Goal: Task Accomplishment & Management: Manage account settings

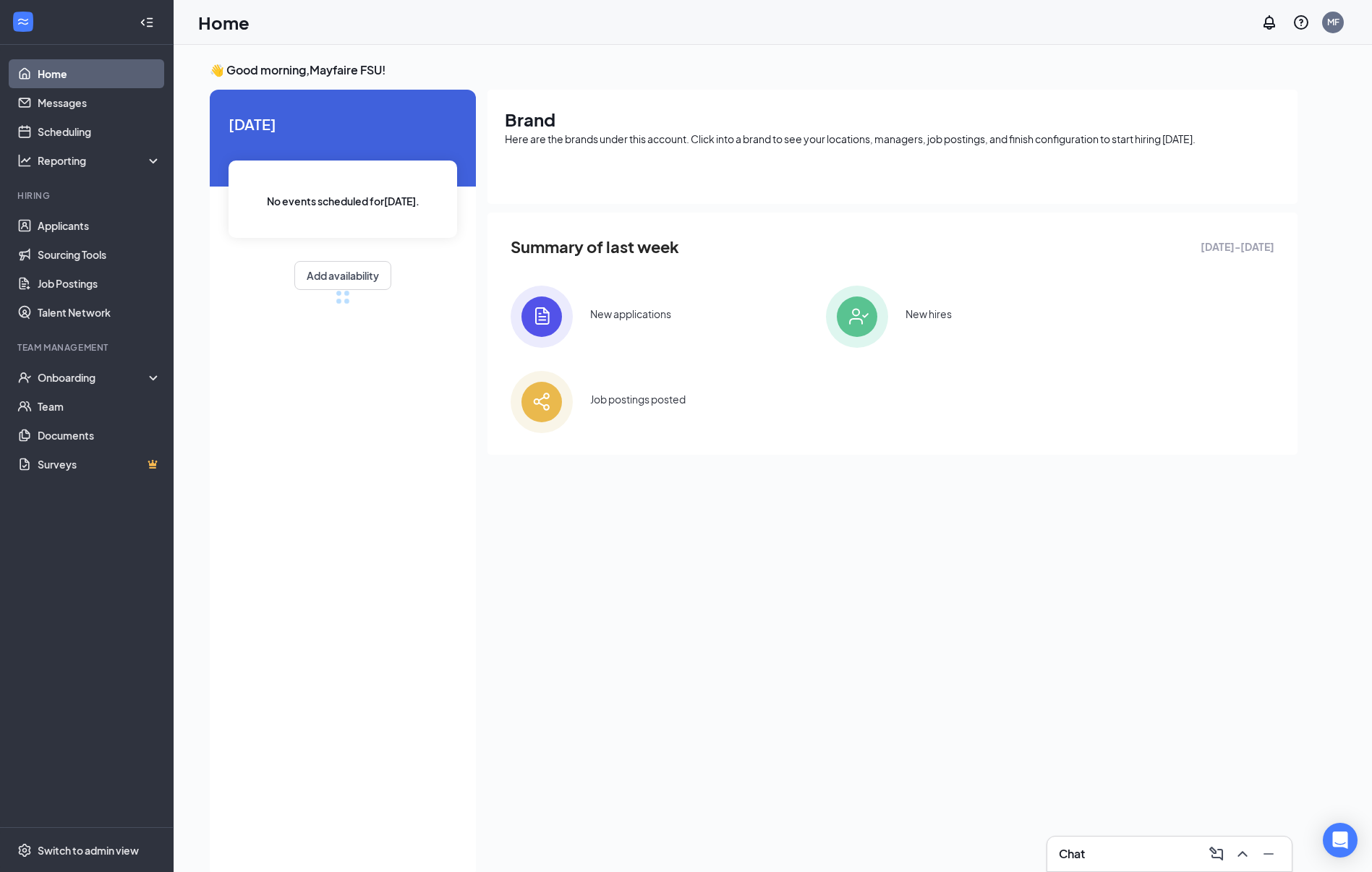
drag, startPoint x: 1165, startPoint y: 852, endPoint x: 1159, endPoint y: 833, distance: 19.9
click at [1165, 852] on div "Chat" at bounding box center [1169, 854] width 221 height 23
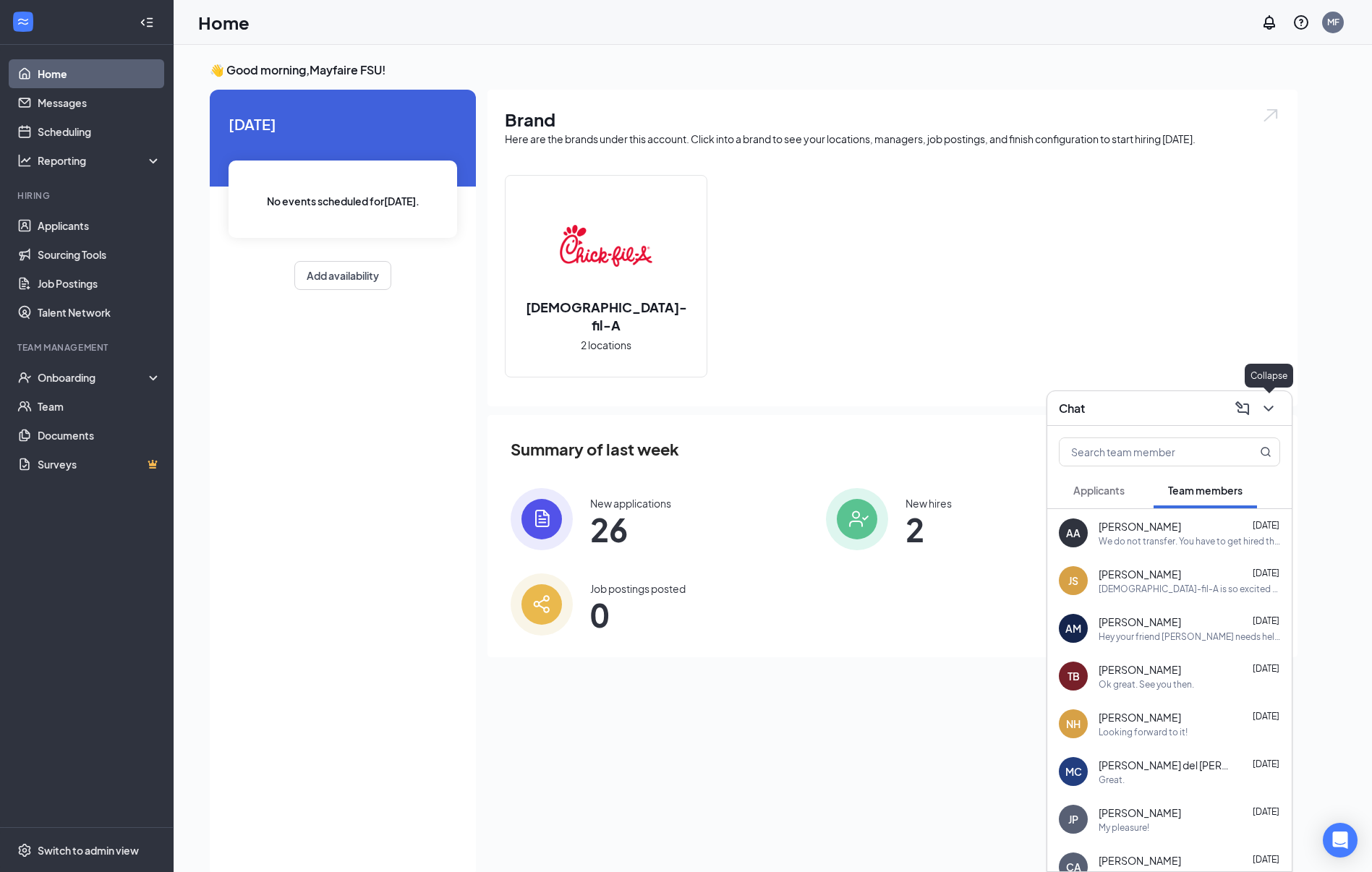
click at [1272, 407] on icon "ChevronDown" at bounding box center [1268, 409] width 9 height 6
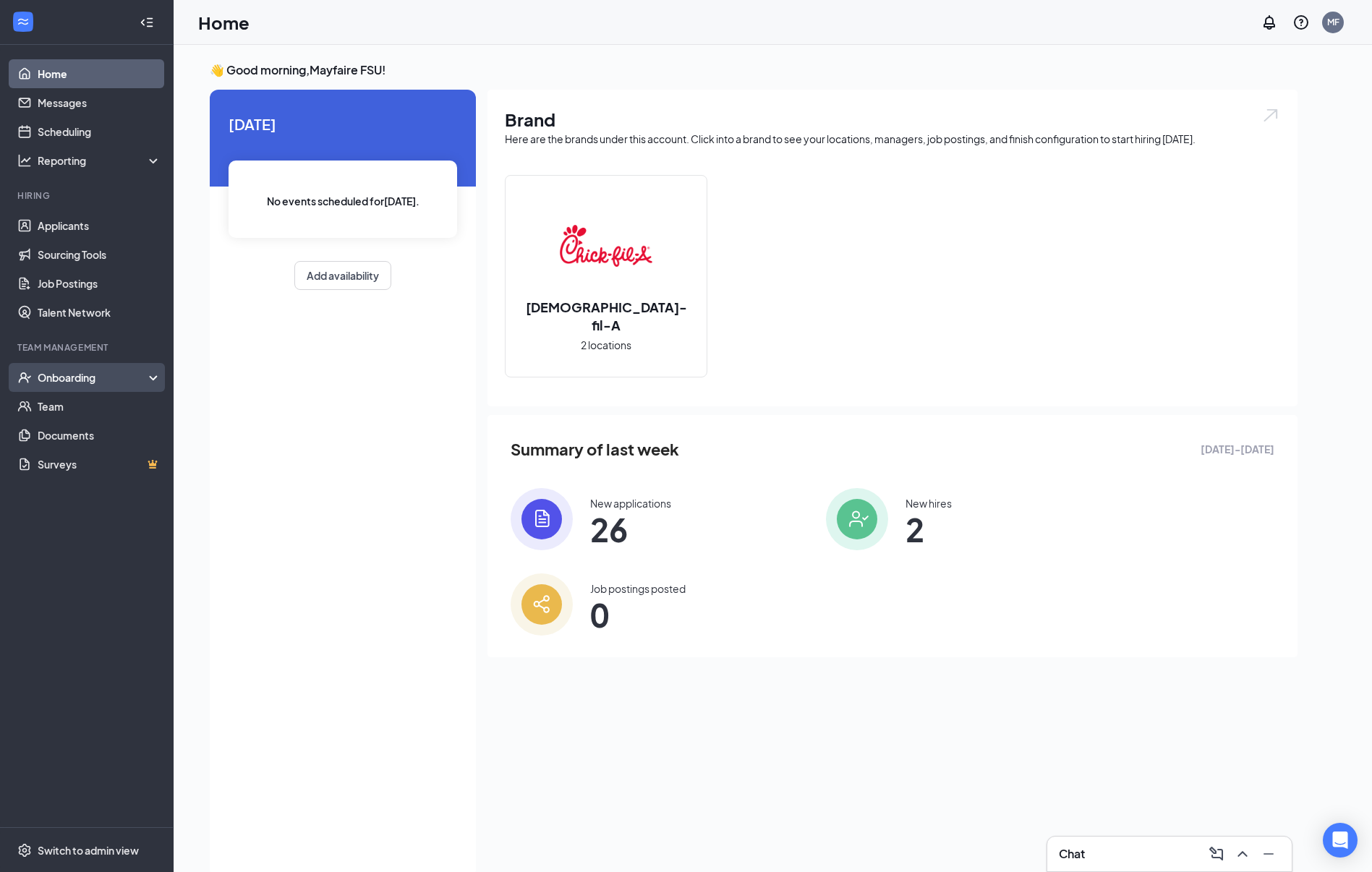
click at [76, 383] on div "Onboarding" at bounding box center [93, 377] width 111 height 15
click at [76, 401] on link "Overview" at bounding box center [100, 407] width 124 height 29
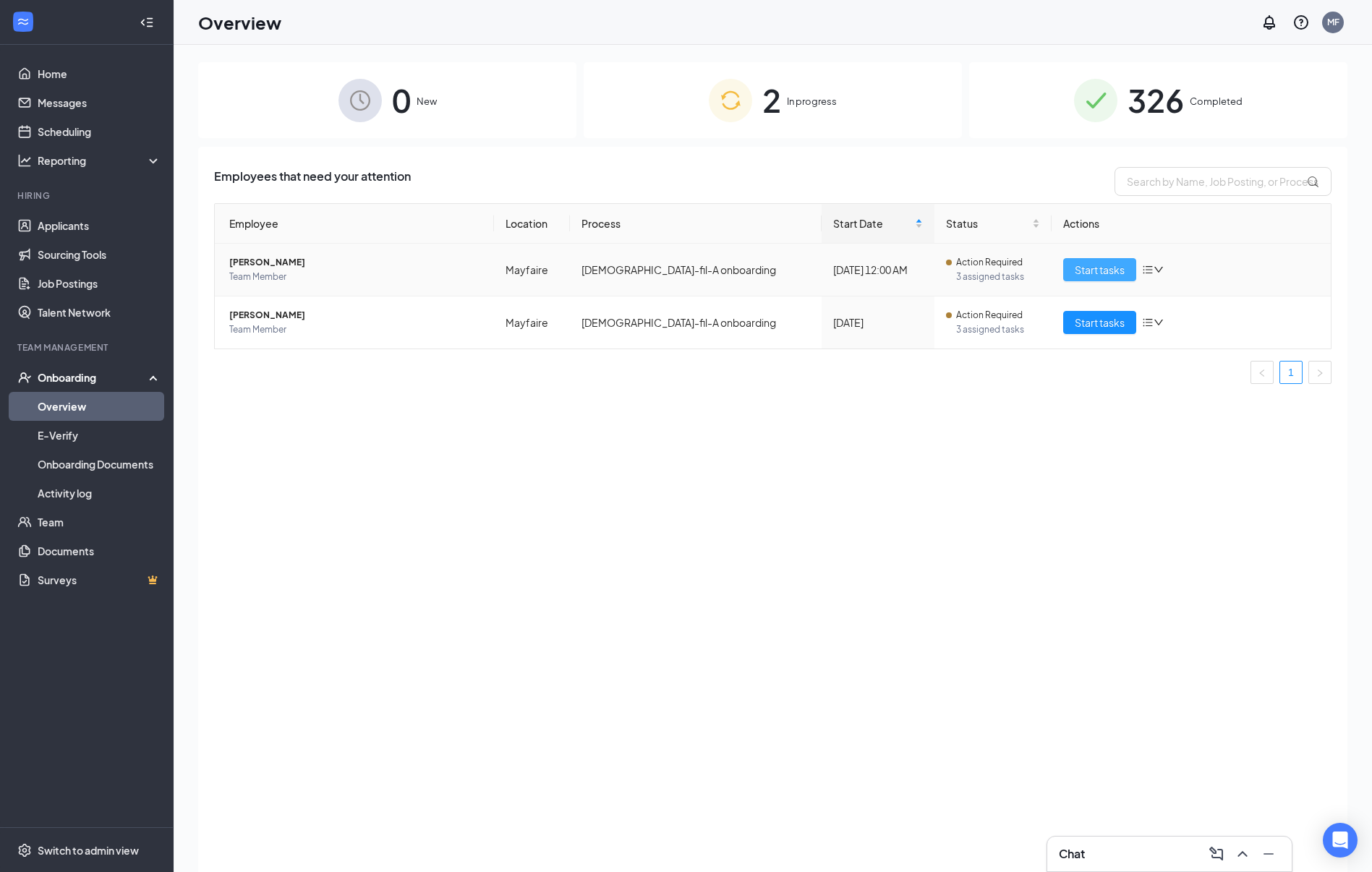
click at [1098, 270] on span "Start tasks" at bounding box center [1099, 270] width 50 height 16
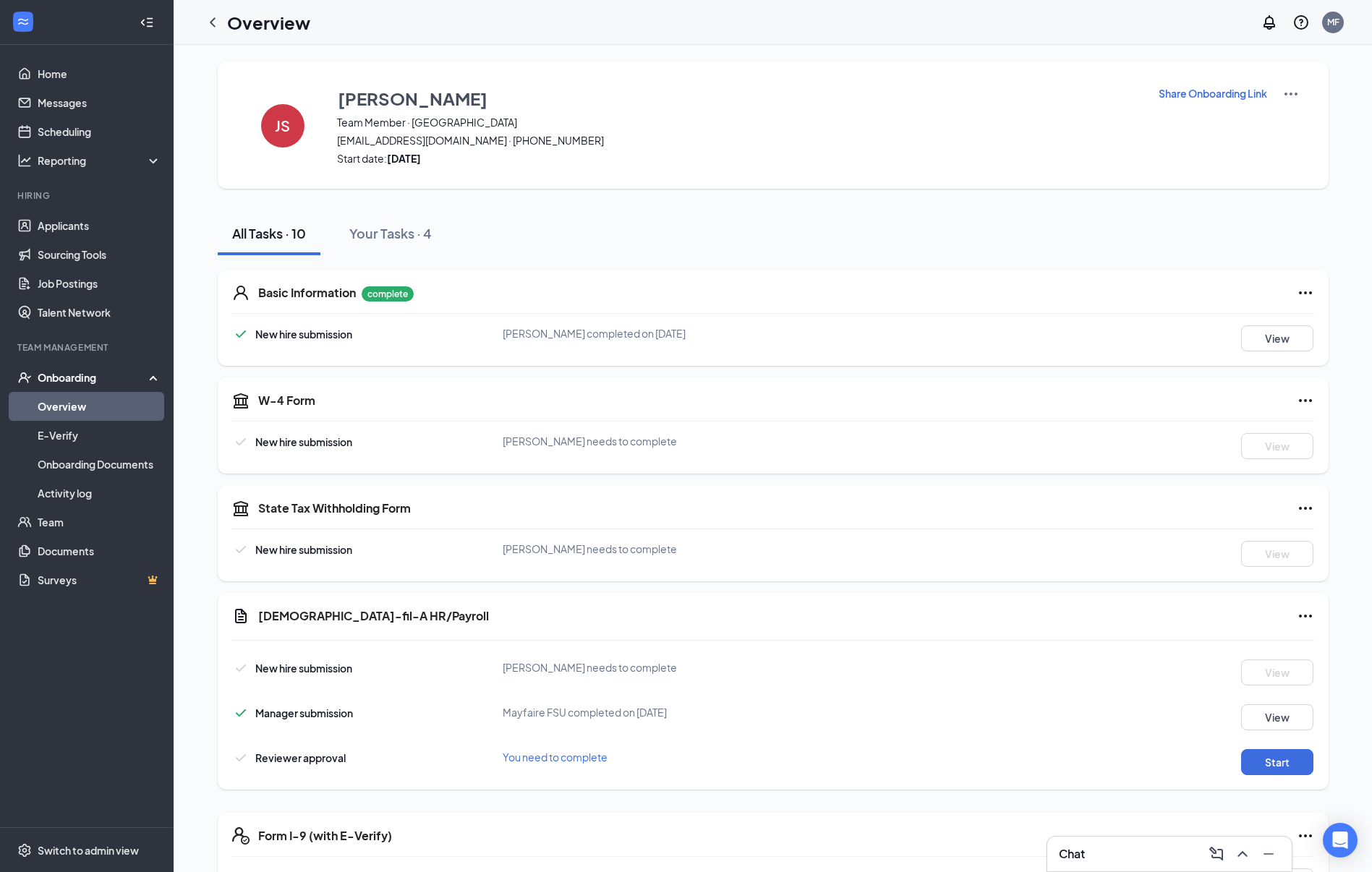
click at [1227, 93] on p "Share Onboarding Link" at bounding box center [1213, 93] width 108 height 15
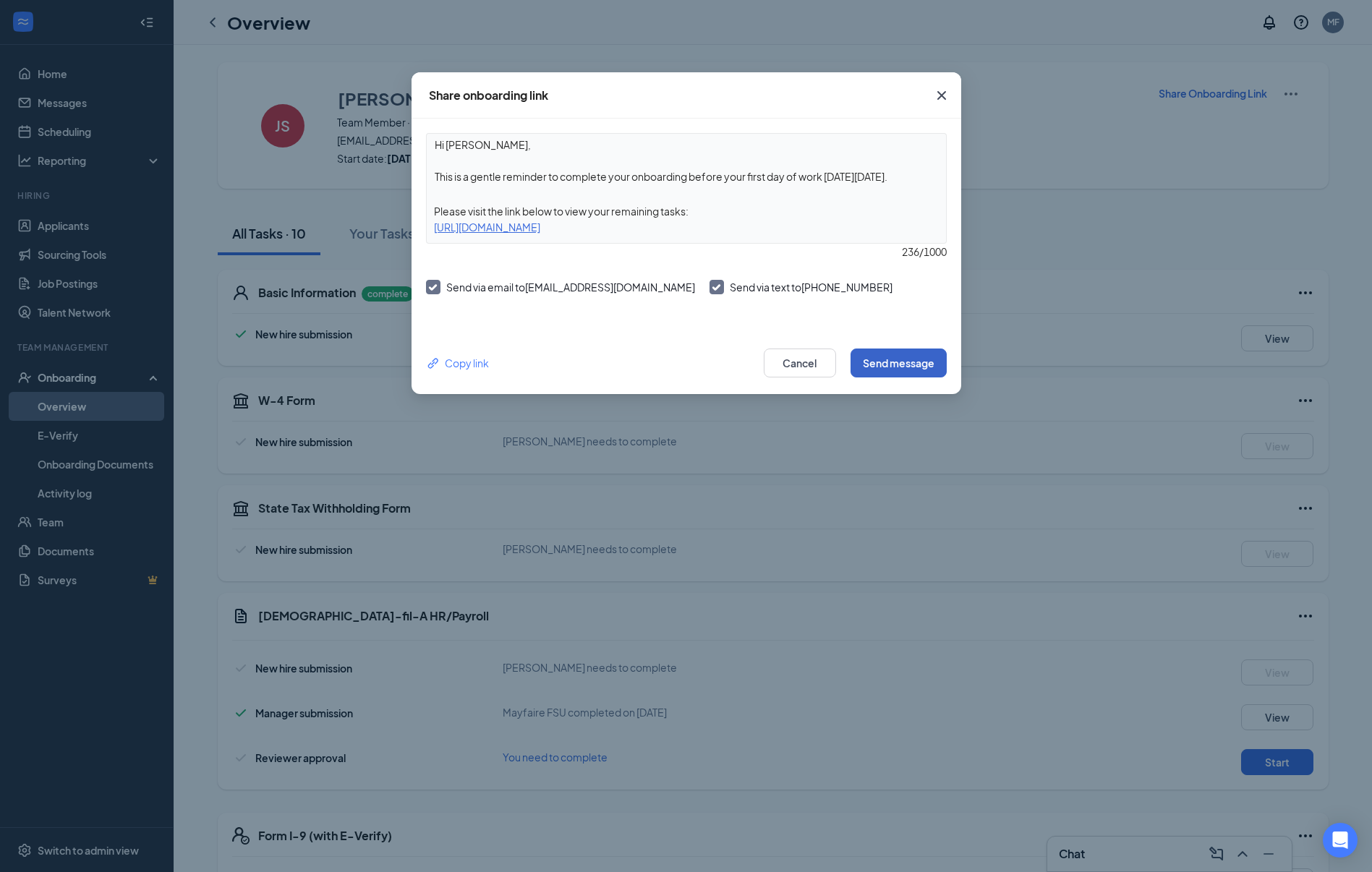
click at [897, 360] on button "Send message" at bounding box center [898, 363] width 96 height 29
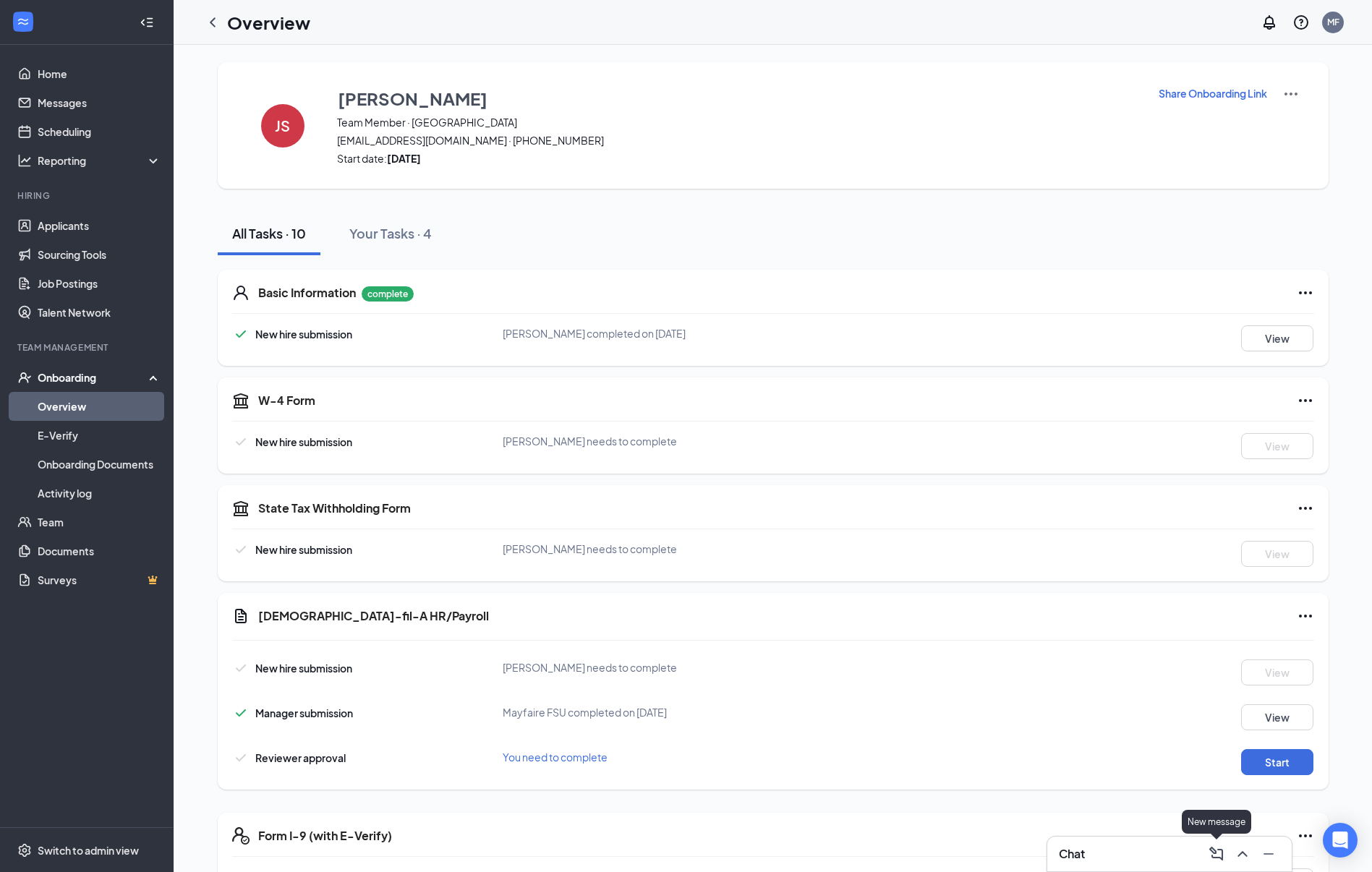
click at [1220, 852] on icon "ComposeMessage" at bounding box center [1216, 854] width 17 height 17
click at [877, 600] on input "text" at bounding box center [885, 599] width 172 height 28
type input "r"
type input "jasmine"
click at [952, 642] on span "Team members" at bounding box center [945, 638] width 74 height 13
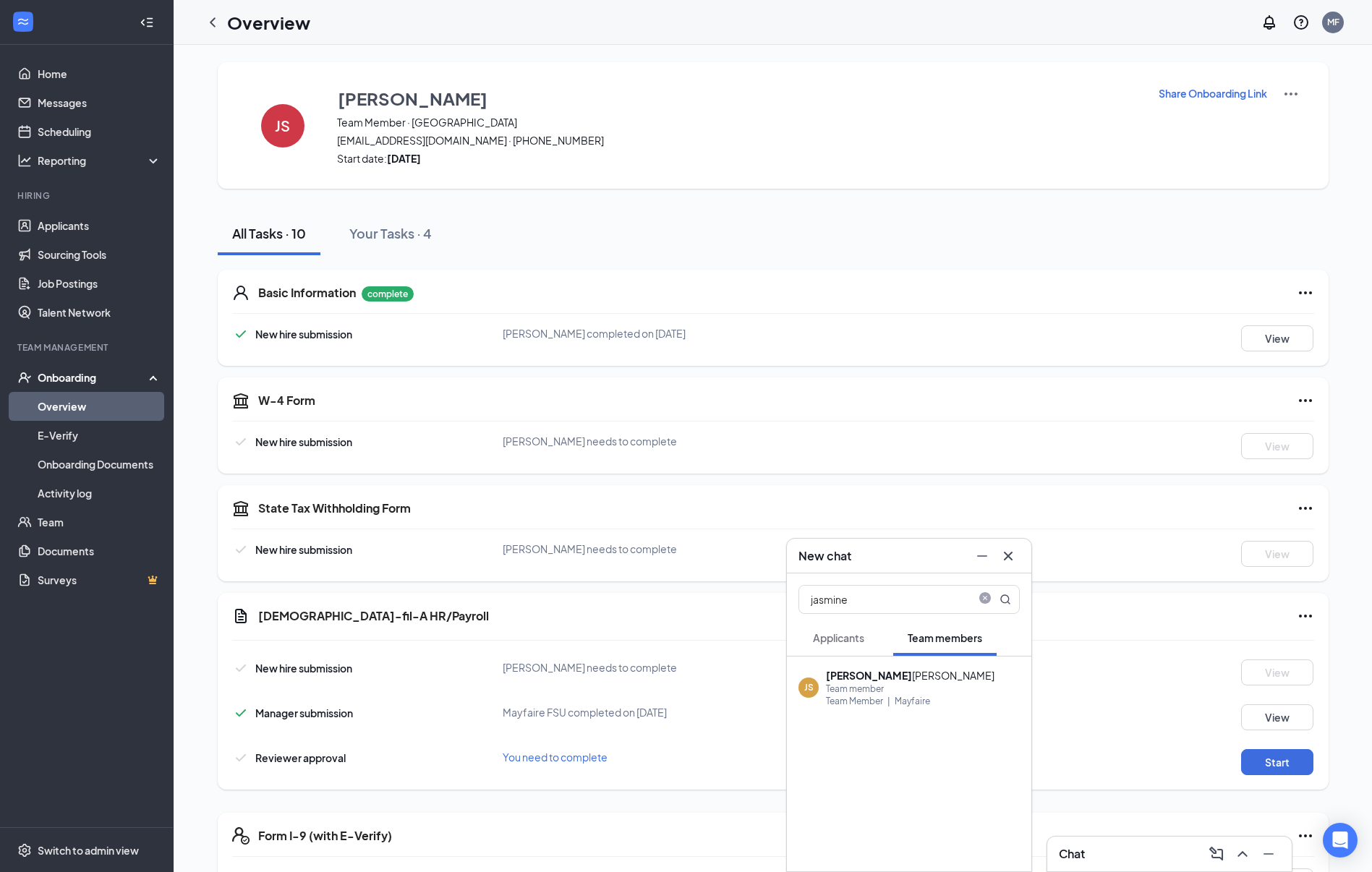
click at [878, 690] on div "Team member" at bounding box center [910, 689] width 169 height 12
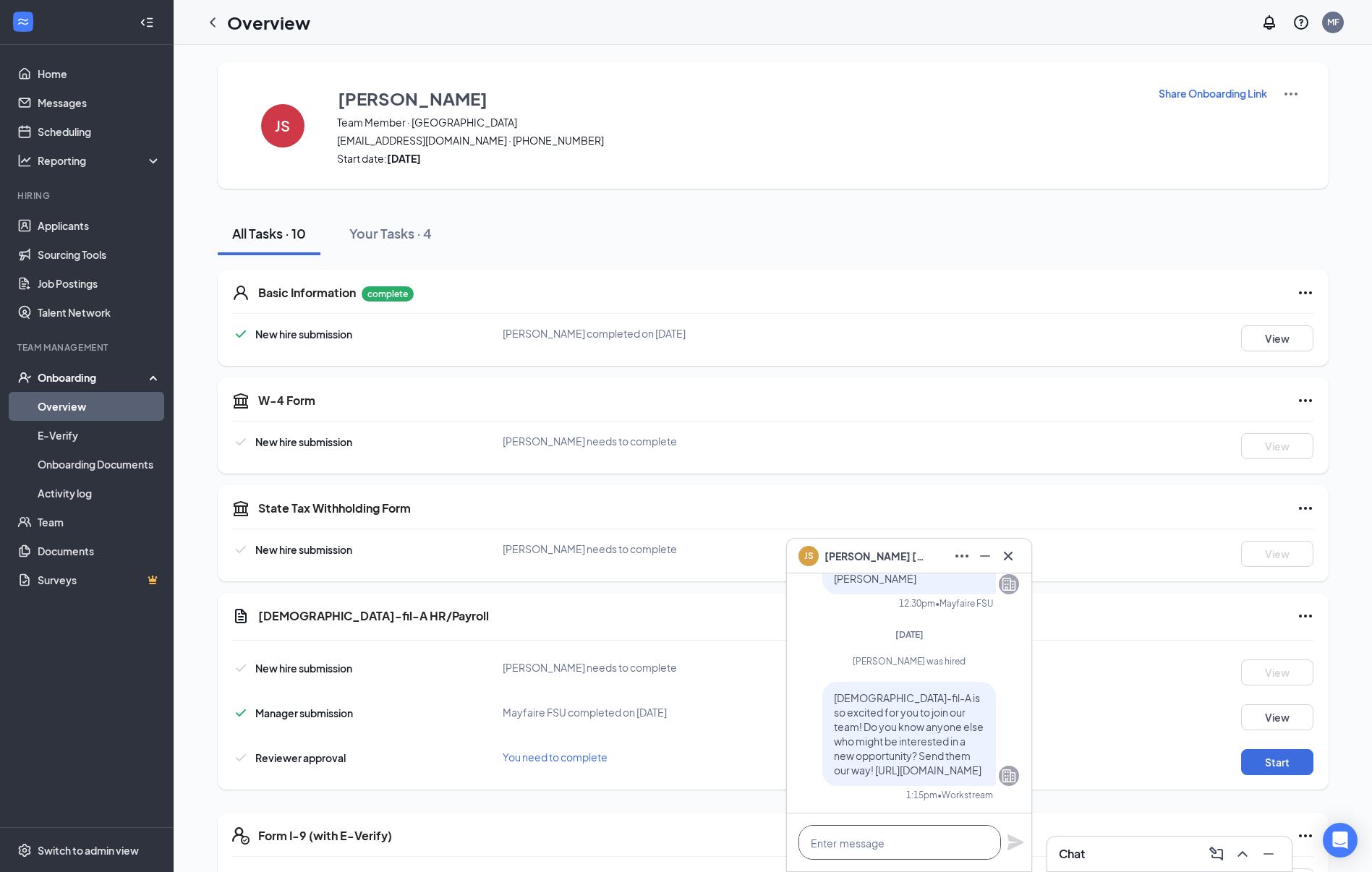
click at [904, 842] on textarea at bounding box center [900, 842] width 202 height 35
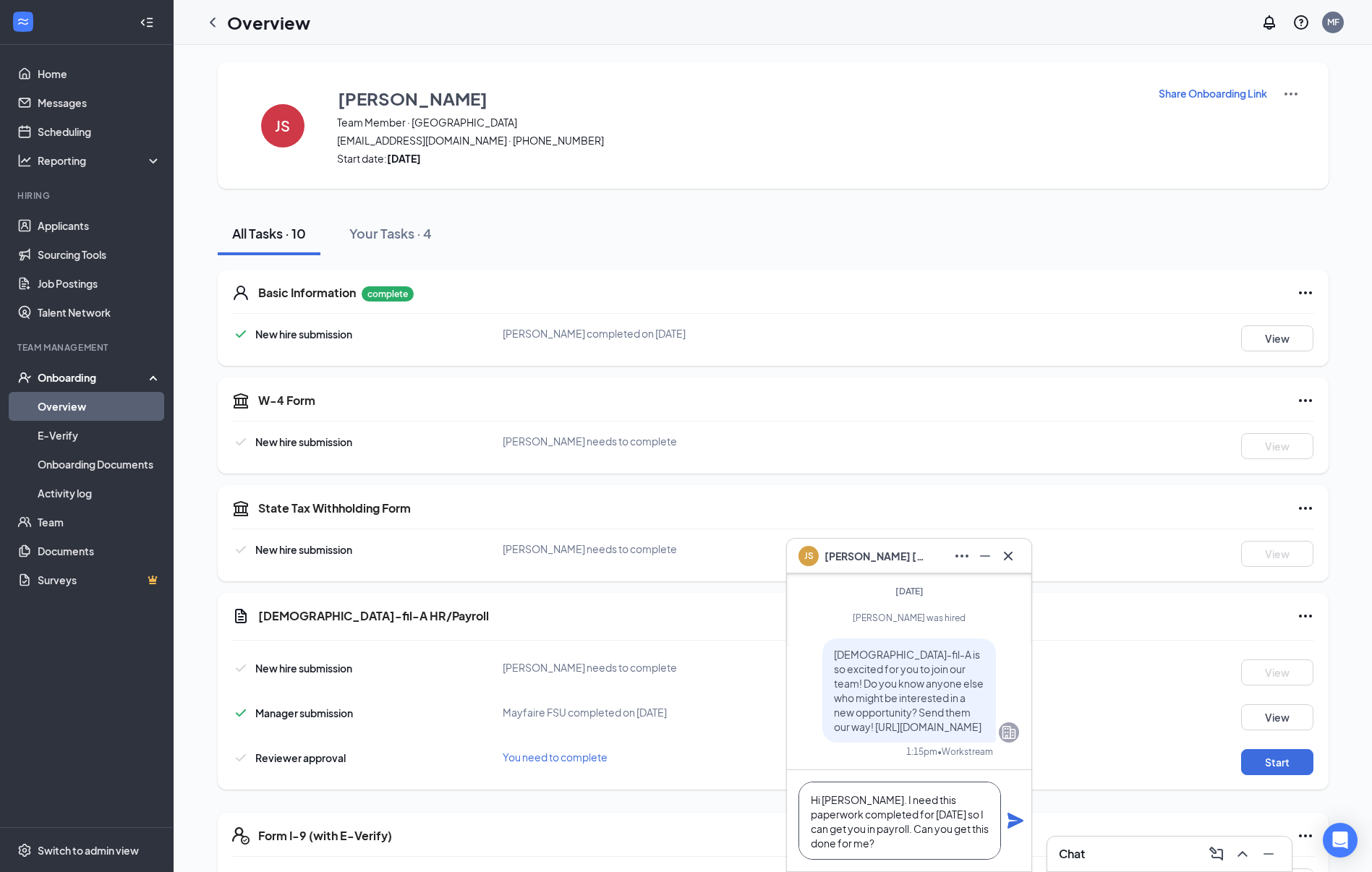
type textarea "Hi [PERSON_NAME]. I need this paperwork completed for [DATE] so I can get you i…"
click at [1017, 815] on icon "Plane" at bounding box center [1016, 820] width 17 height 17
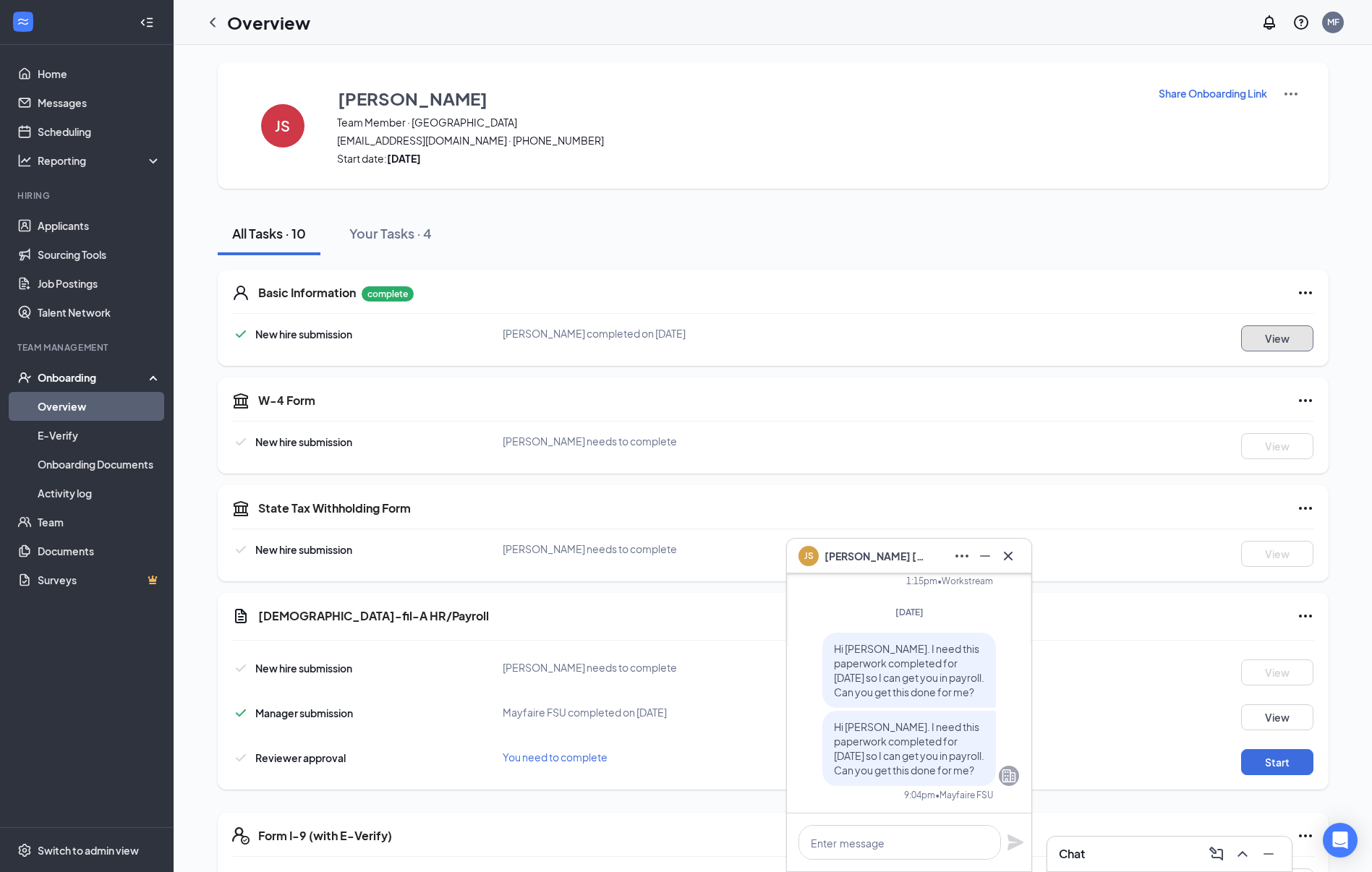
click at [1273, 343] on button "View" at bounding box center [1277, 338] width 72 height 26
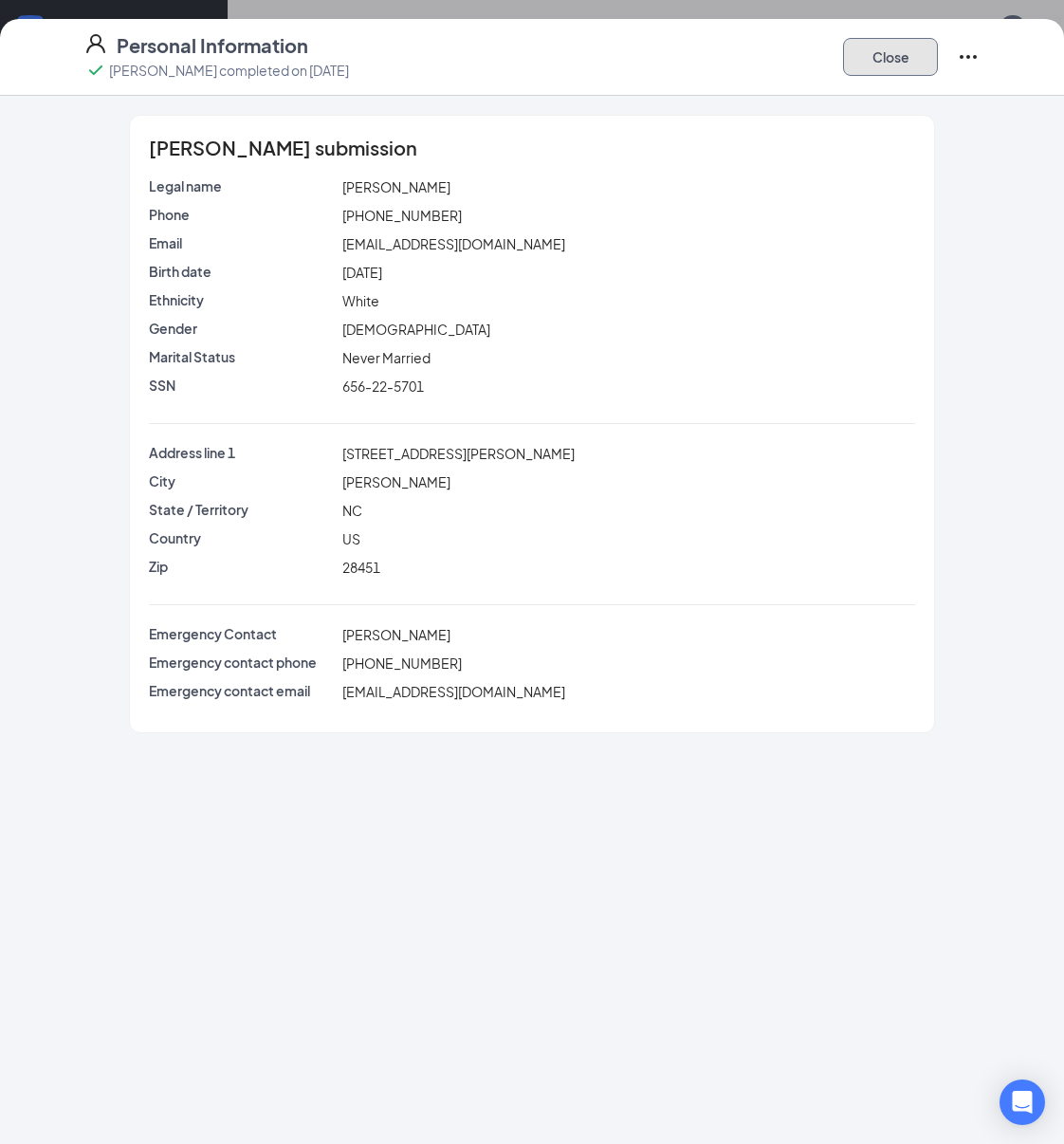
click at [890, 60] on button "Close" at bounding box center [890, 57] width 94 height 38
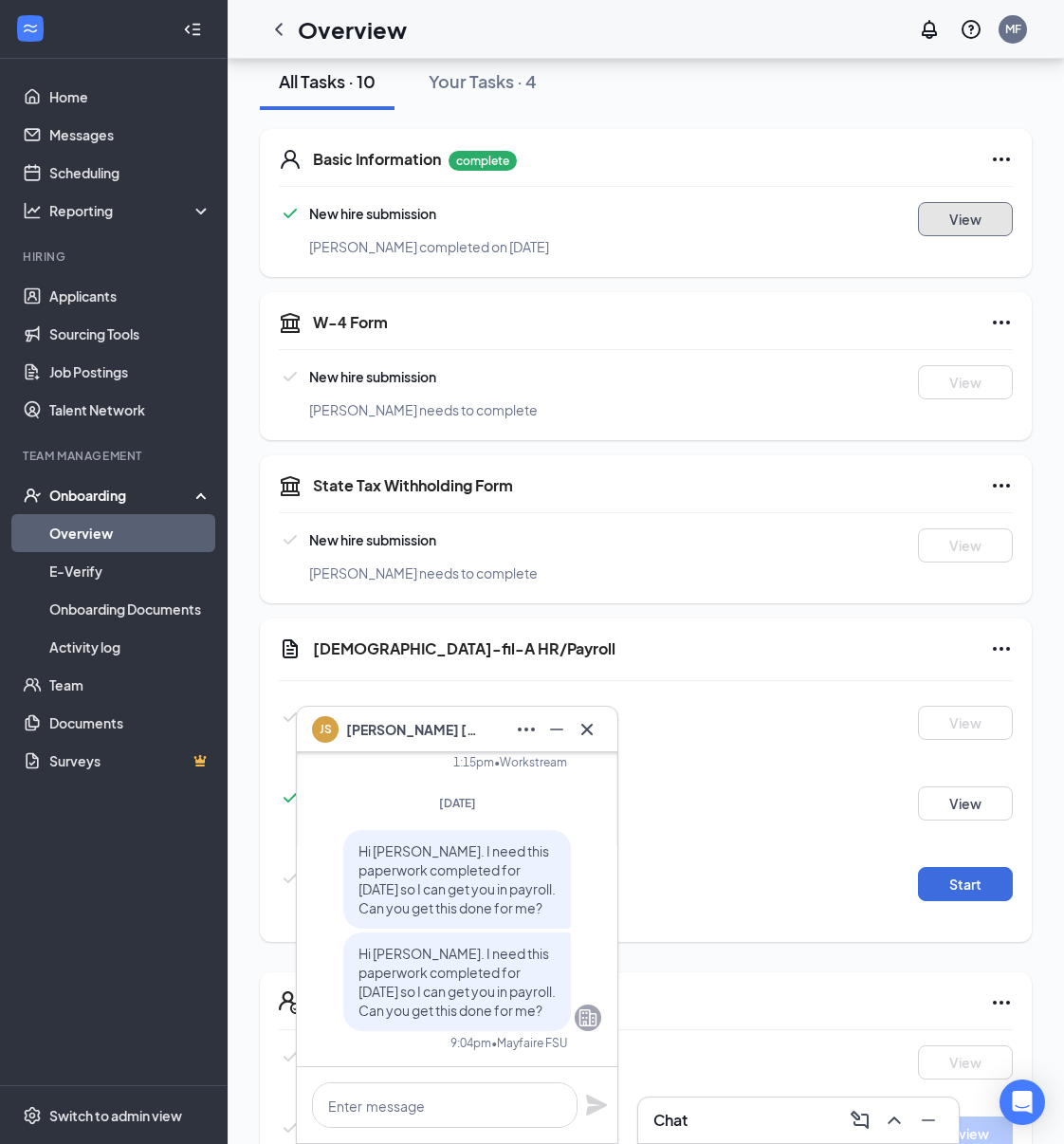
scroll to position [263, 0]
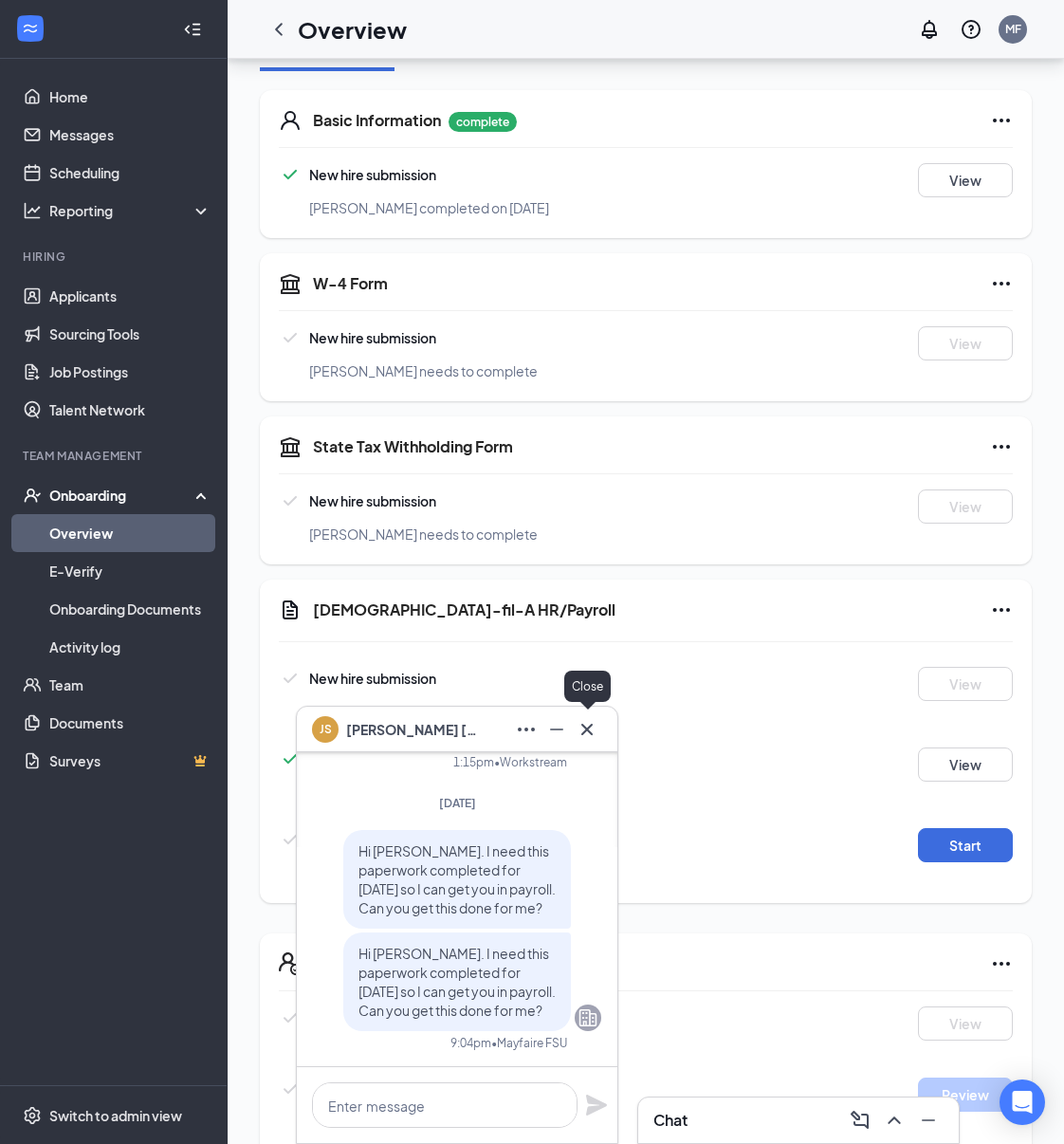
click at [592, 728] on icon "Cross" at bounding box center [587, 730] width 23 height 23
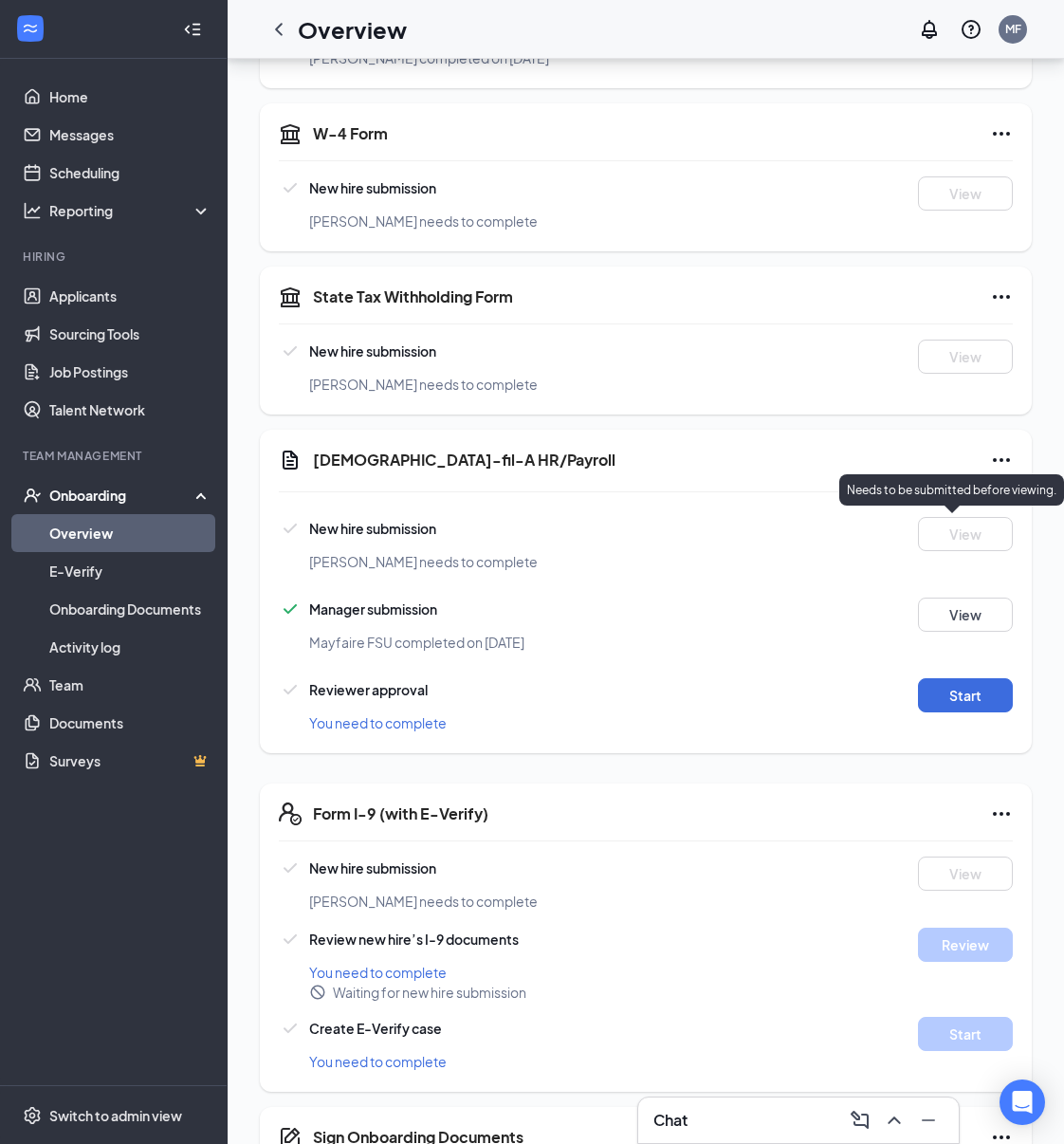
scroll to position [416, 0]
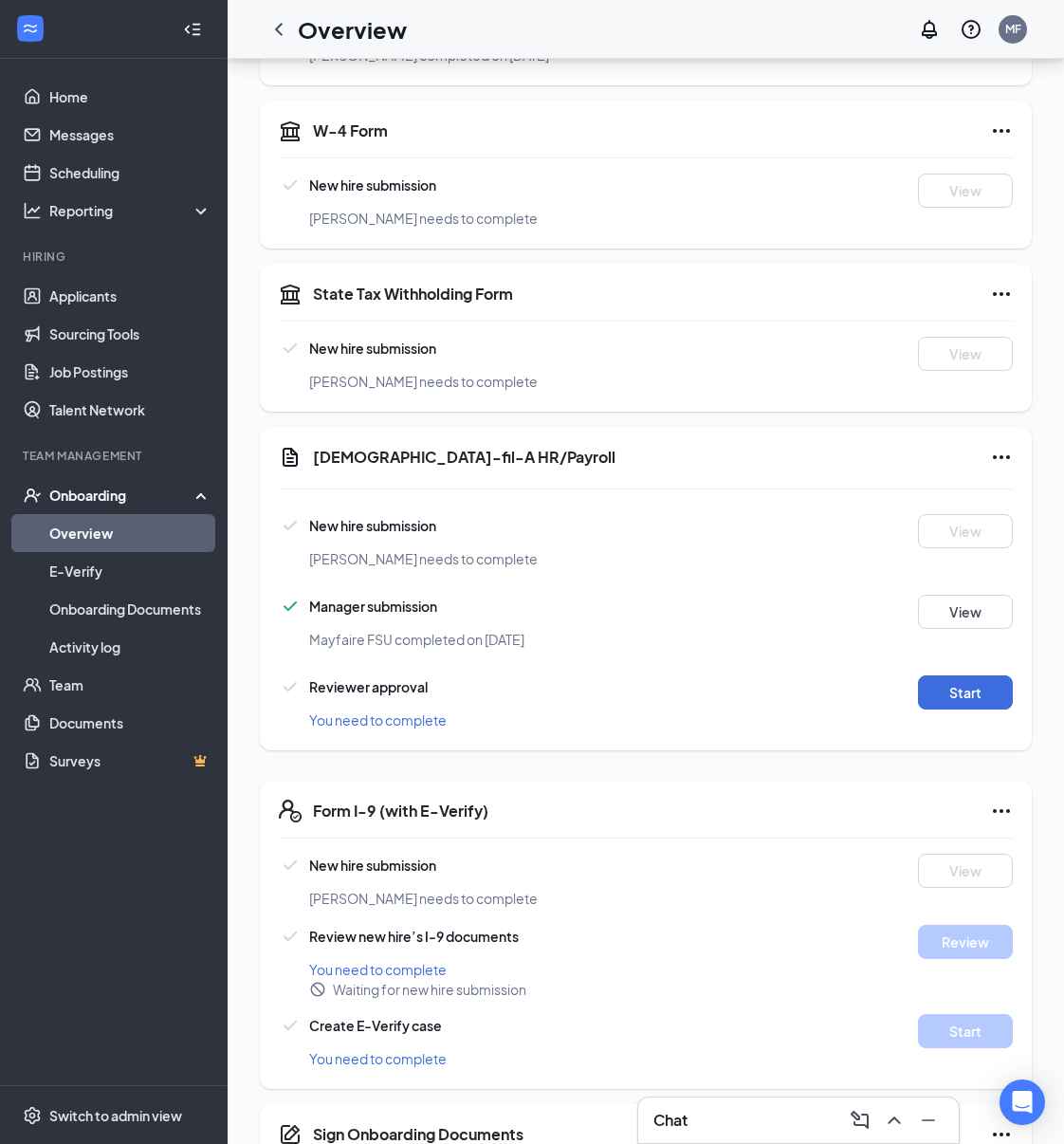
click at [368, 563] on span "[PERSON_NAME] needs to complete" at bounding box center [424, 559] width 229 height 17
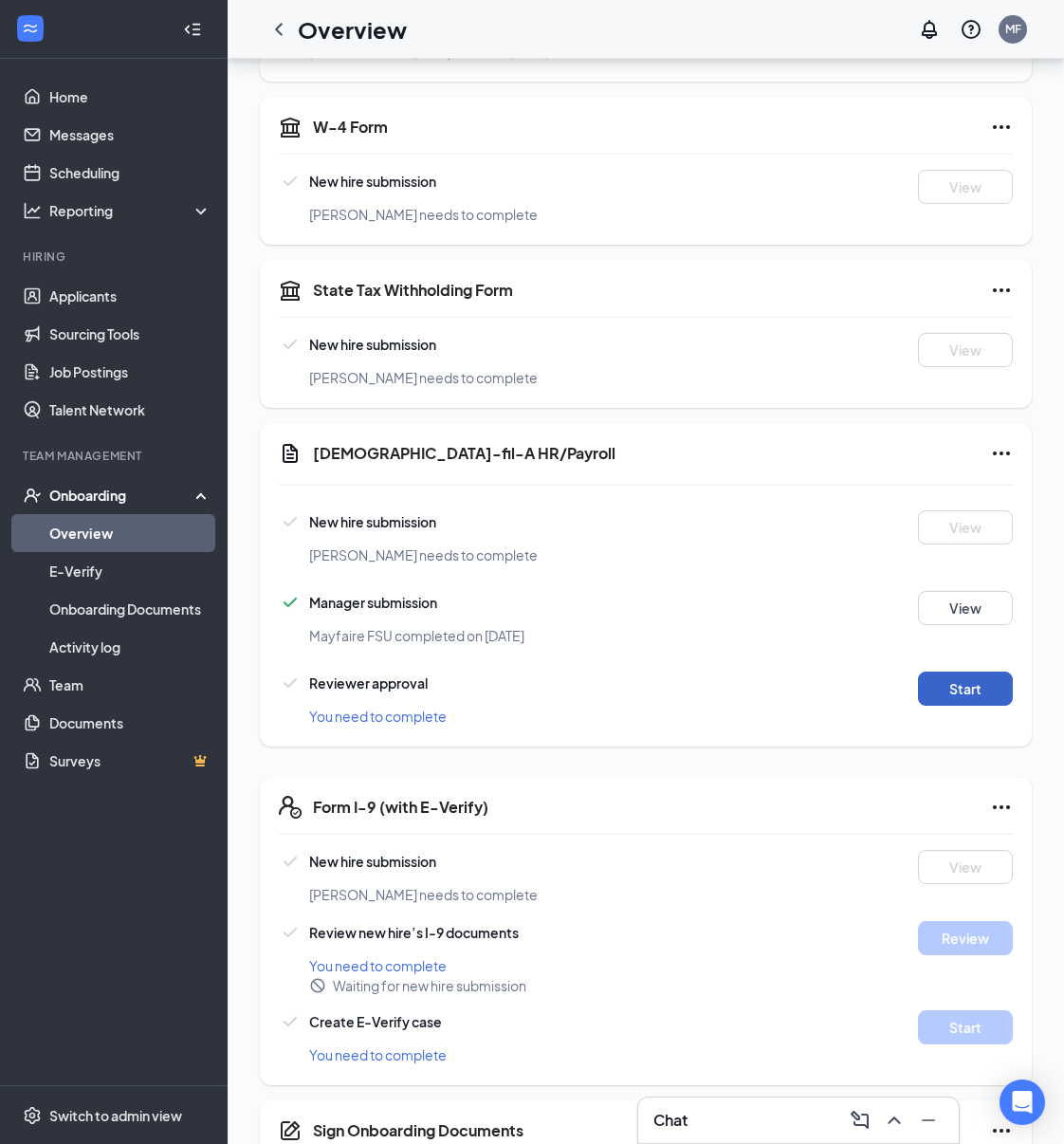
click at [961, 685] on button "Start" at bounding box center [965, 689] width 94 height 34
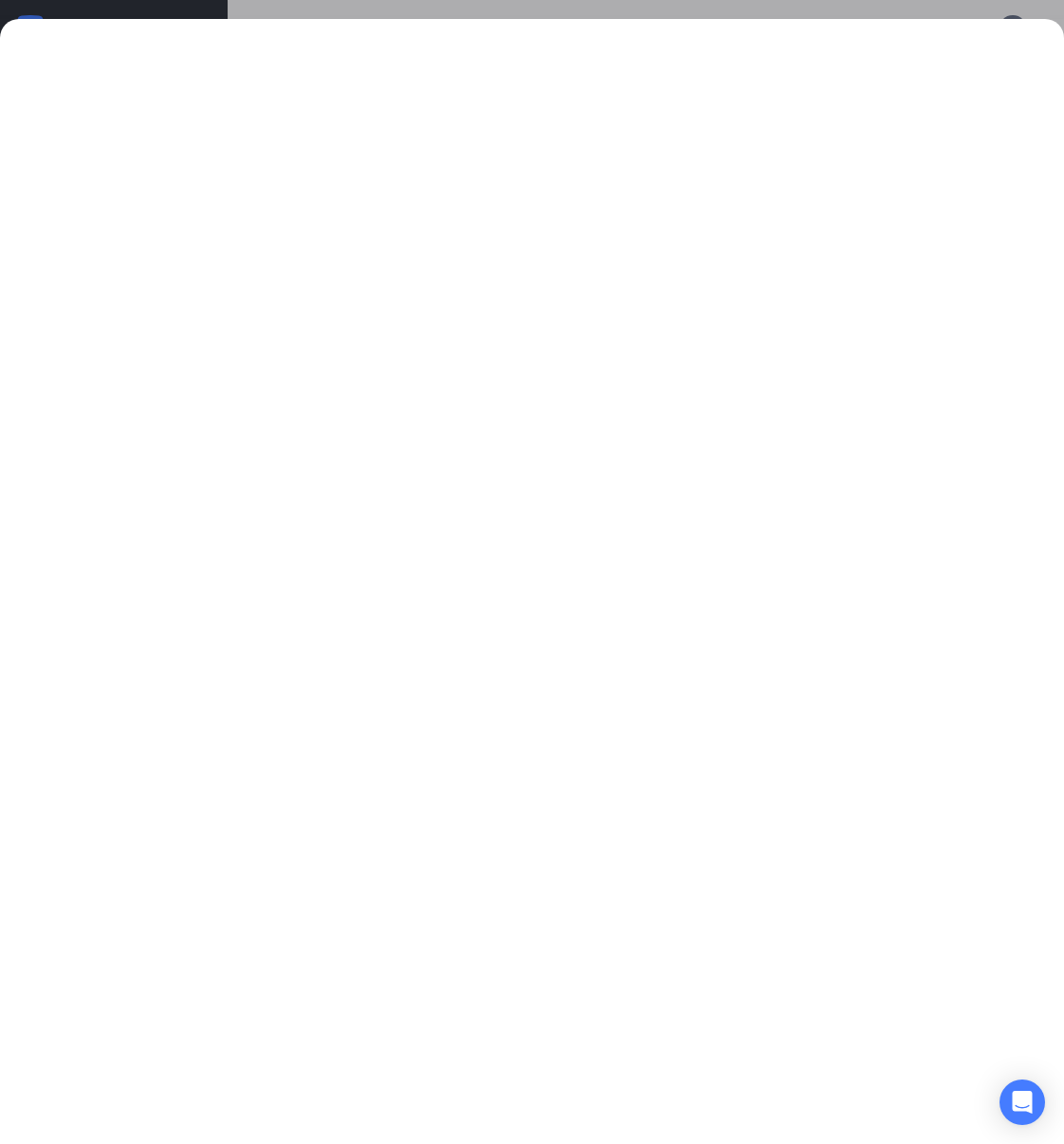
click at [679, 11] on div at bounding box center [532, 572] width 1064 height 1144
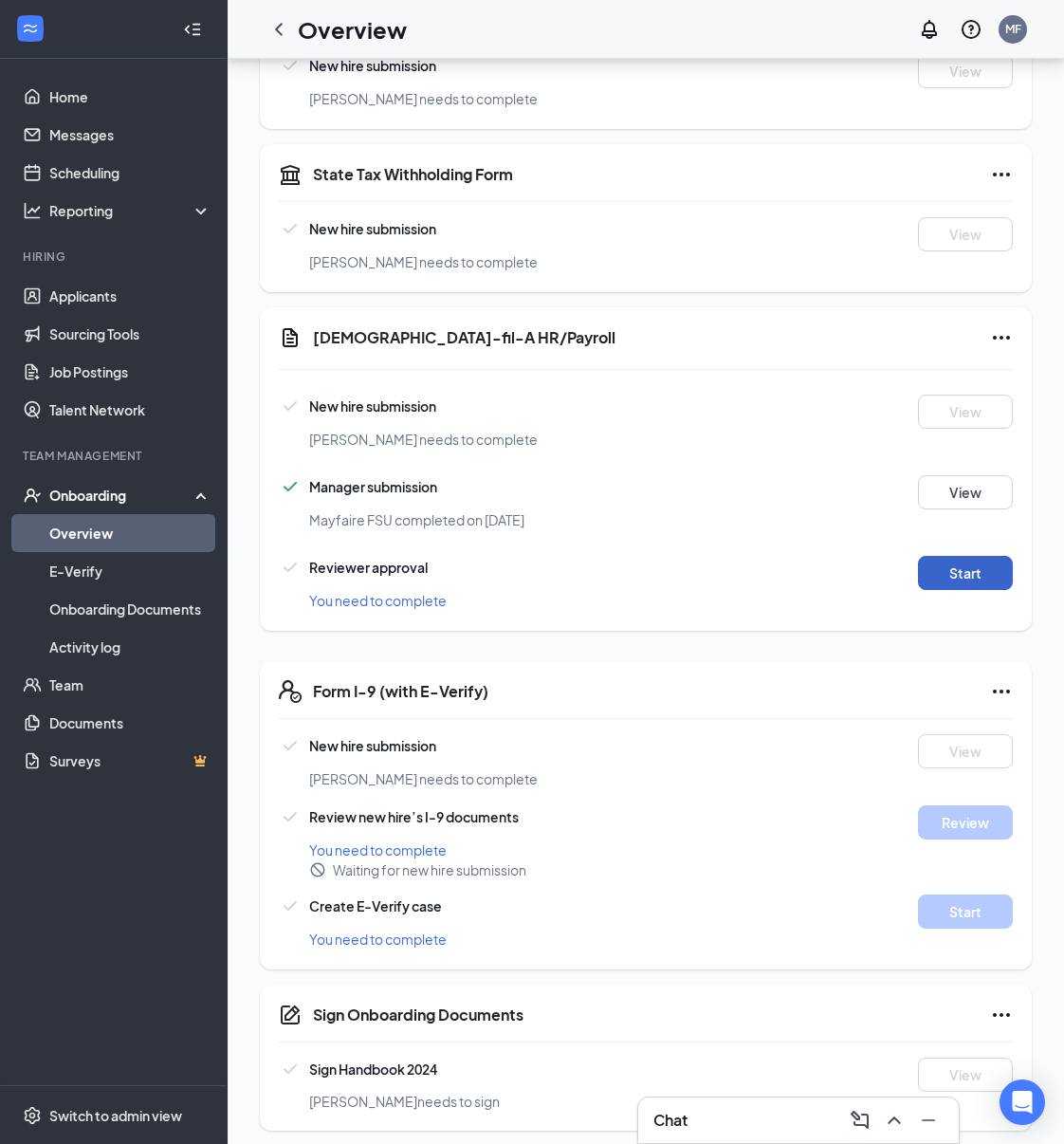
scroll to position [546, 0]
